Goal: Navigation & Orientation: Go to known website

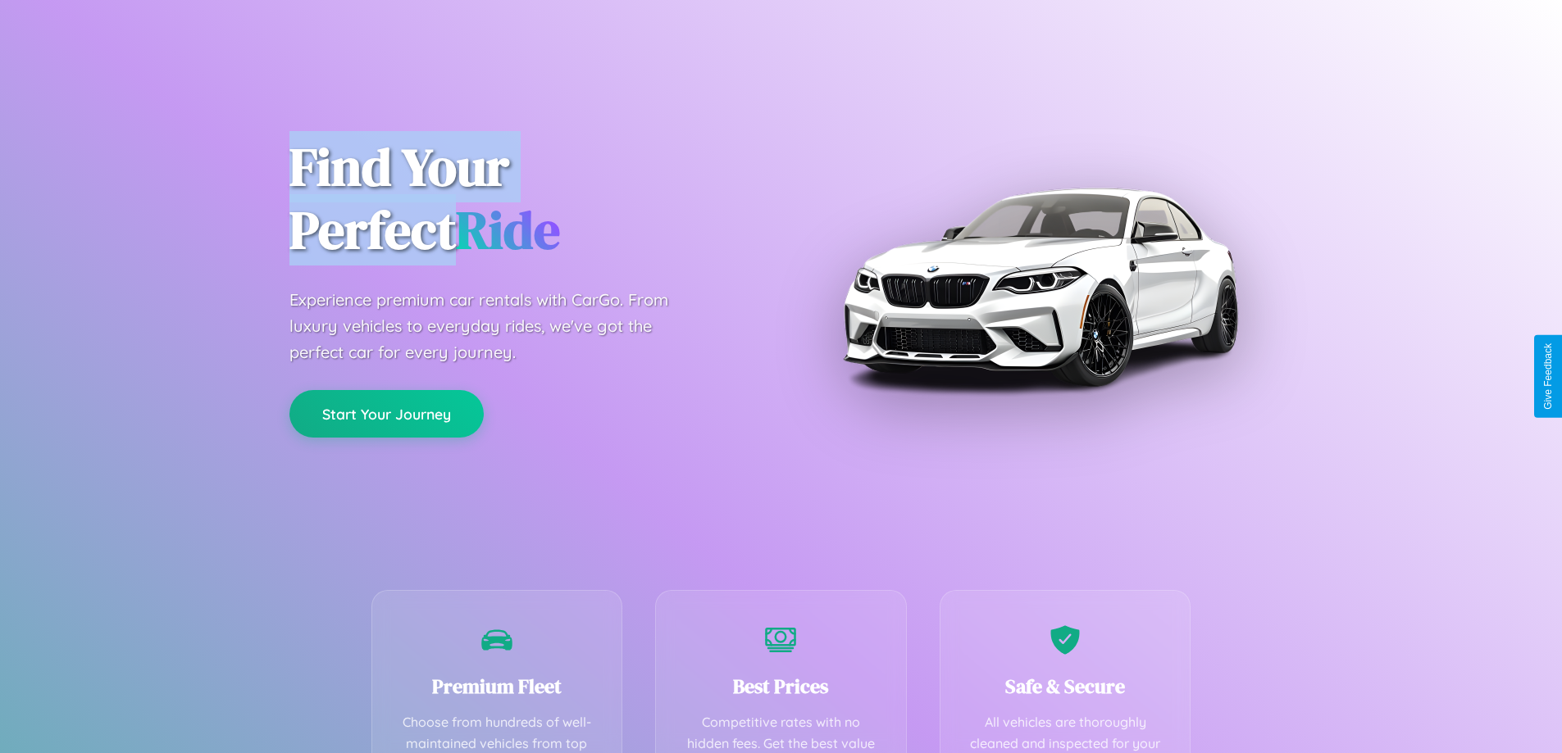
scroll to position [478, 0]
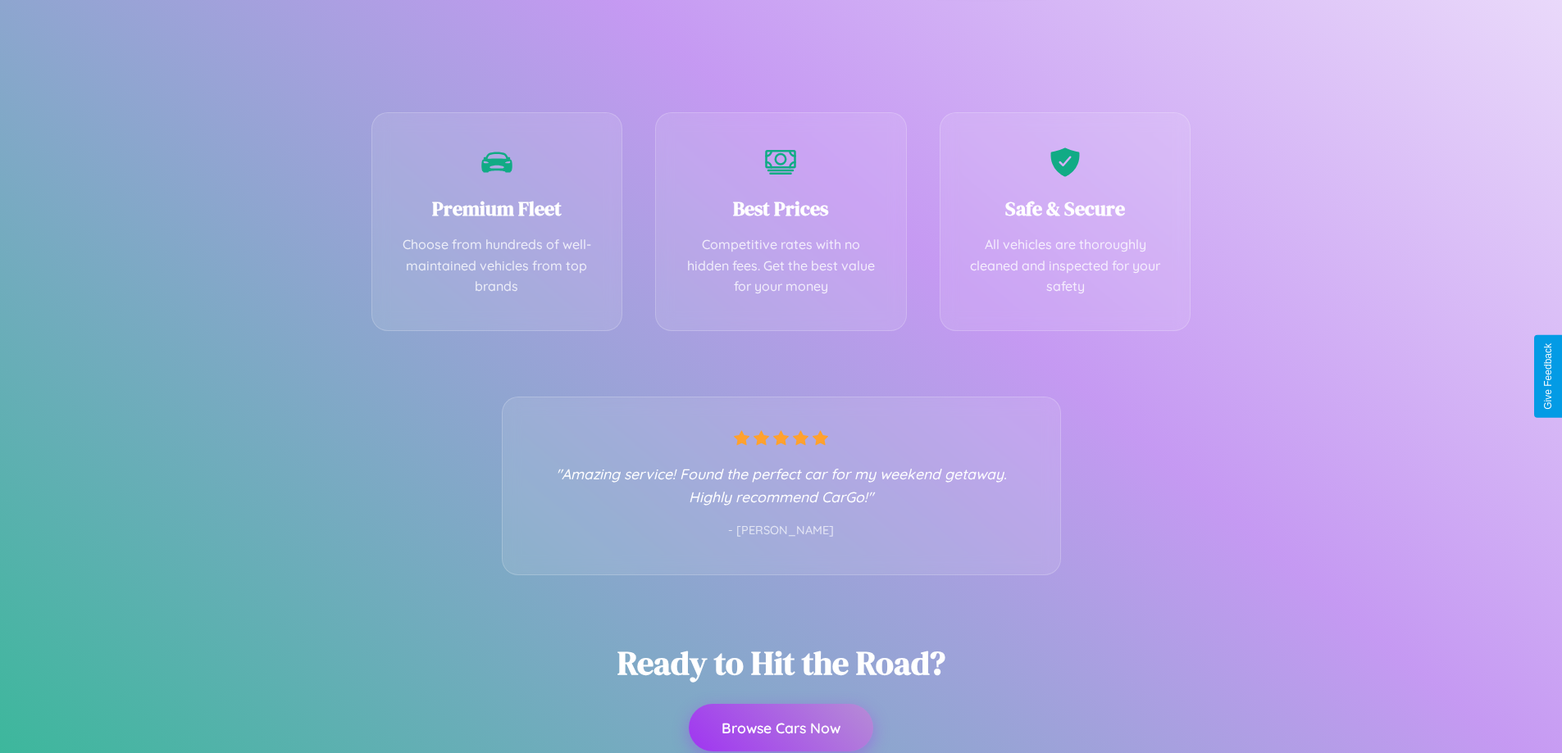
click at [780, 728] on button "Browse Cars Now" at bounding box center [781, 728] width 184 height 48
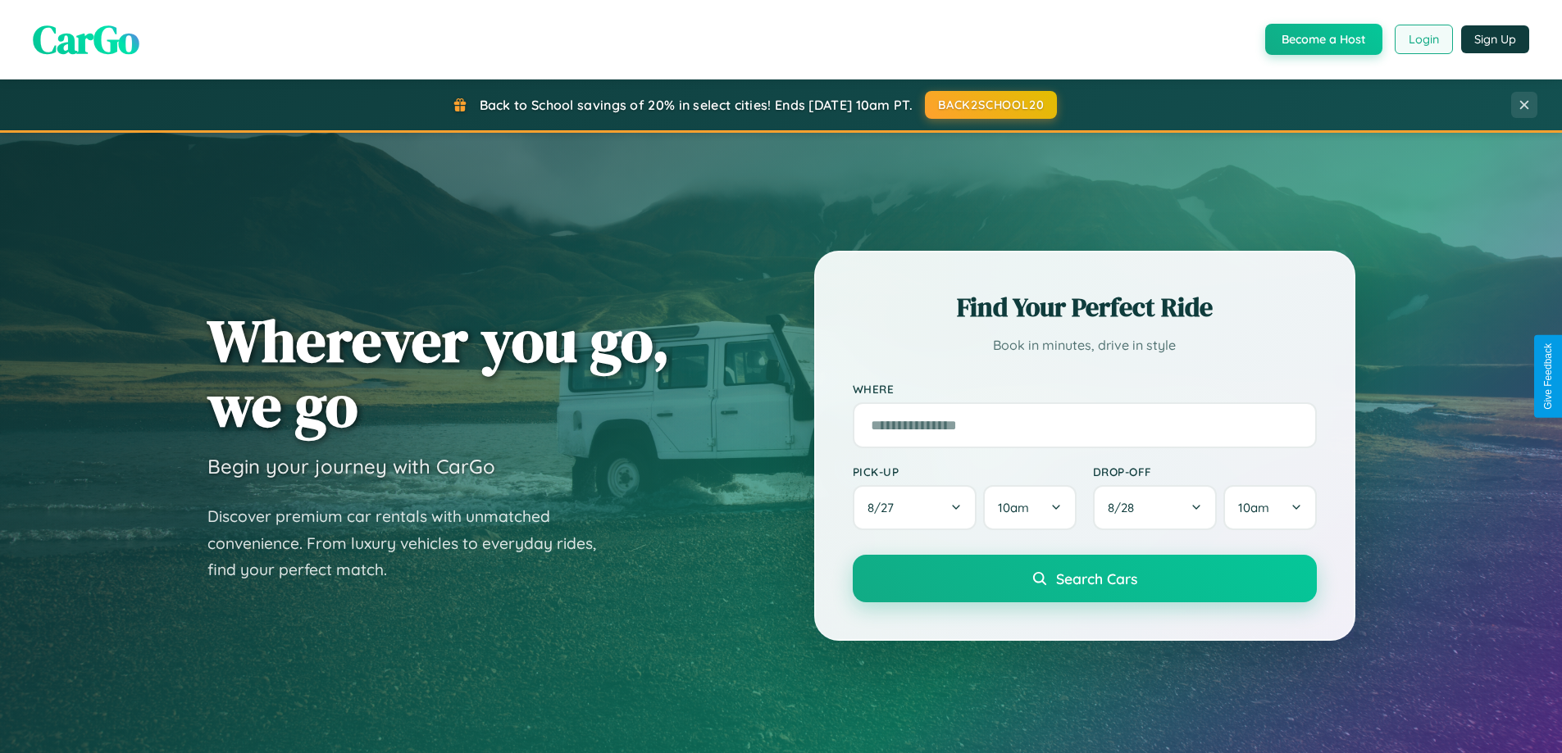
click at [1422, 39] on button "Login" at bounding box center [1423, 40] width 58 height 30
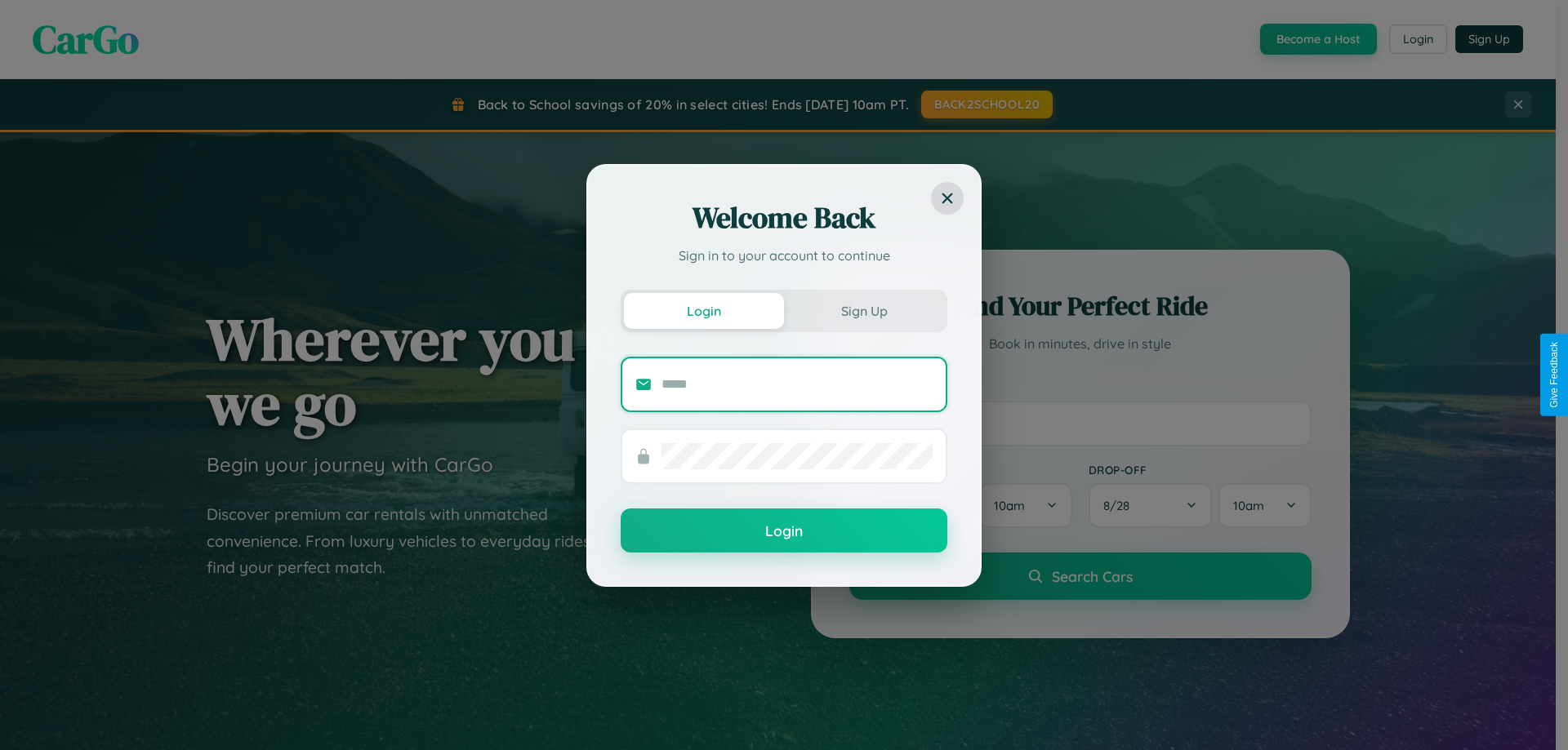
click at [797, 383] on input "text" at bounding box center [797, 384] width 271 height 26
type input "**********"
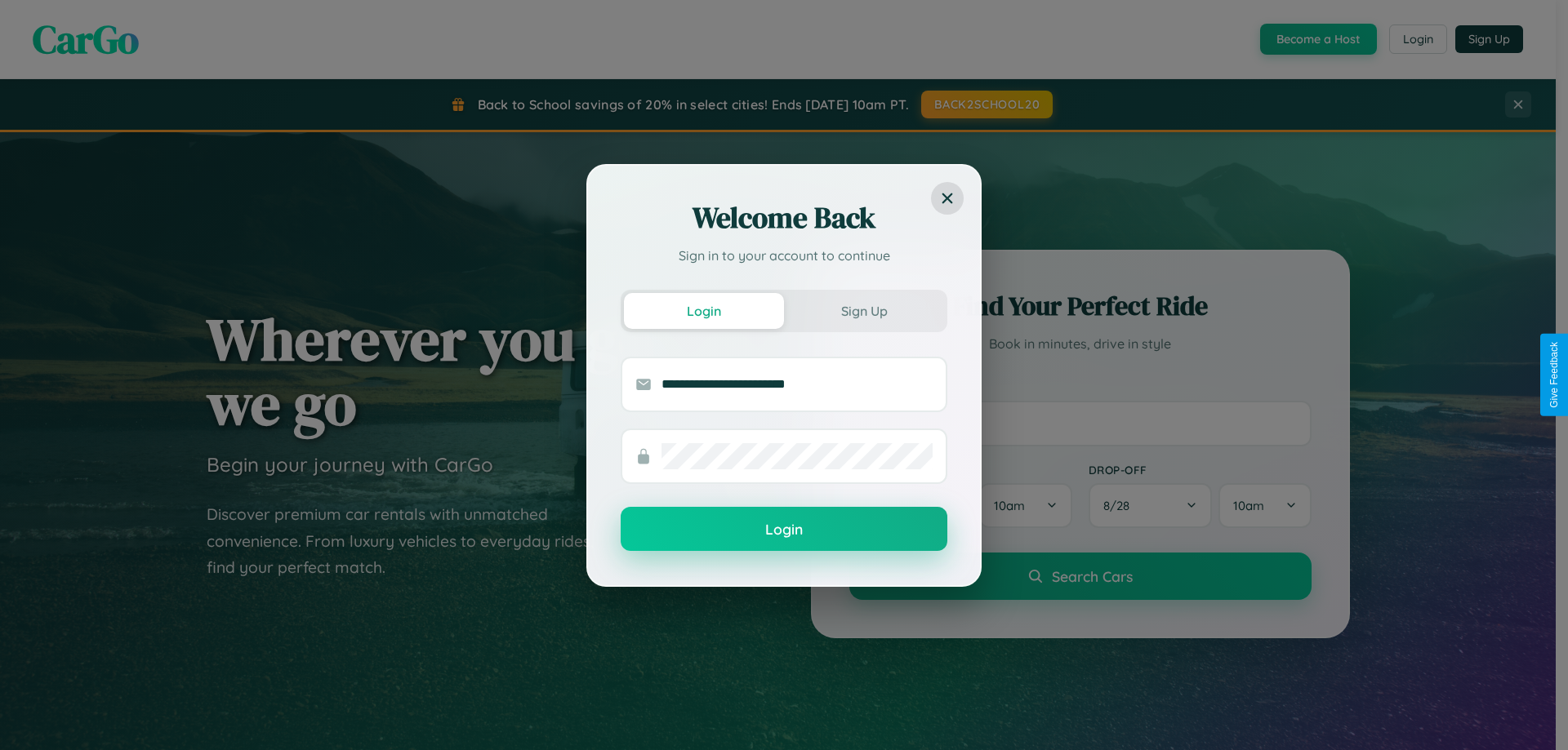
click at [784, 530] on button "Login" at bounding box center [784, 529] width 327 height 44
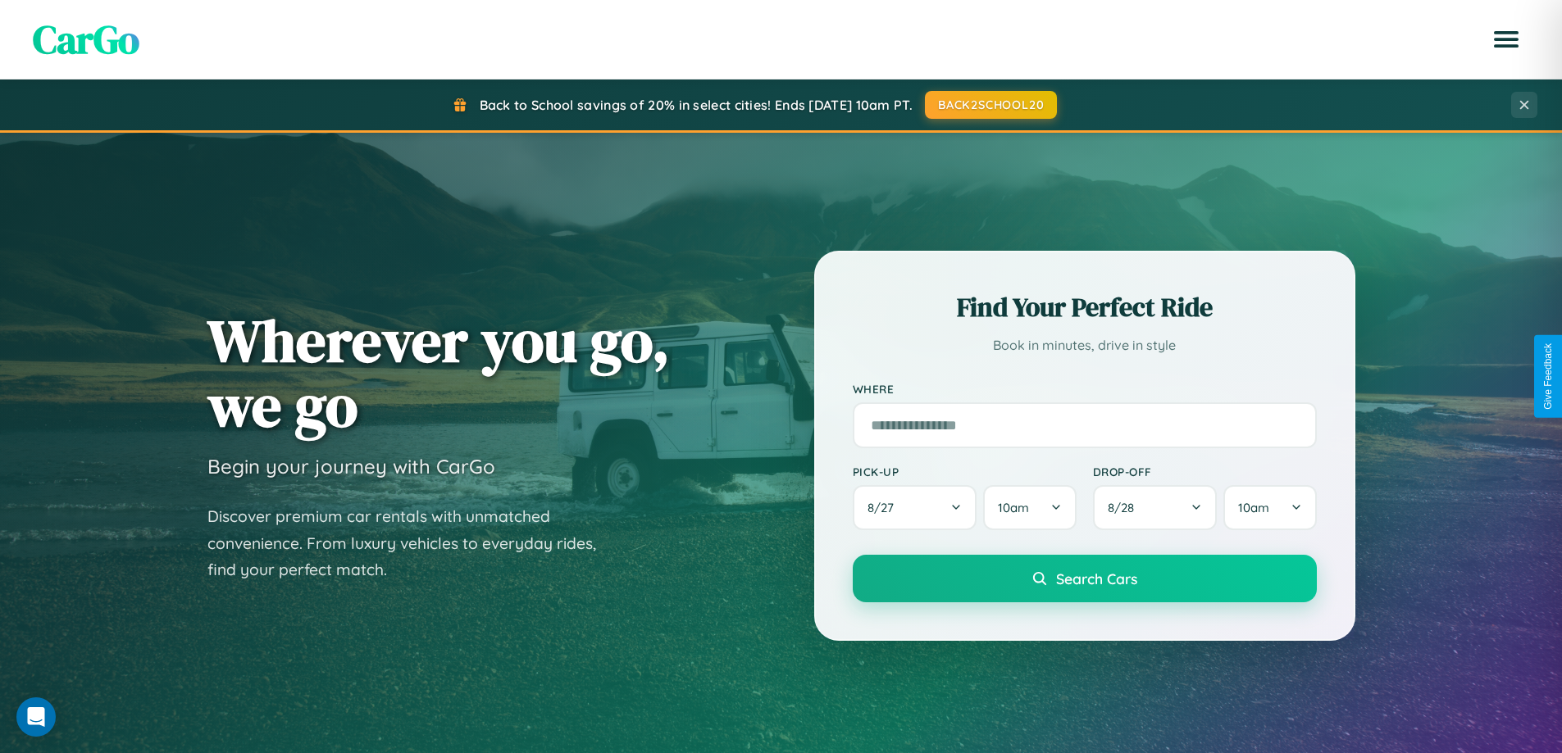
scroll to position [2634, 0]
